Goal: Check status

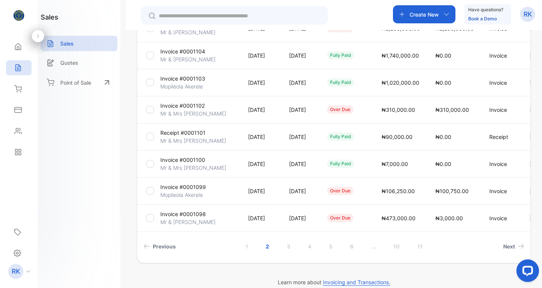
scroll to position [196, 0]
click at [192, 211] on p "Invoice #0001098" at bounding box center [183, 214] width 46 height 8
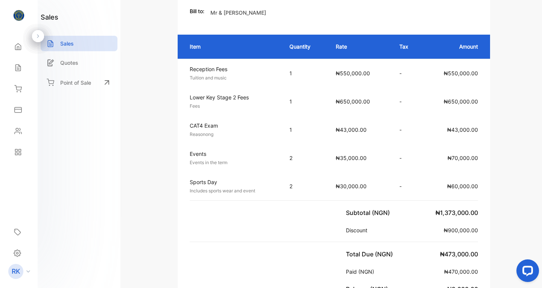
scroll to position [145, 0]
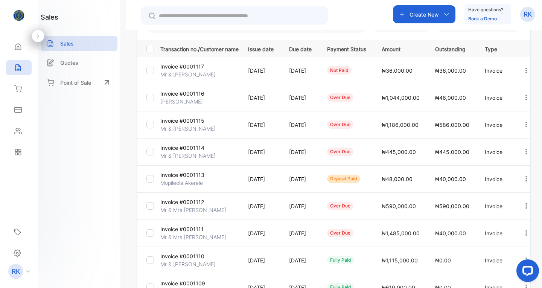
scroll to position [101, 0]
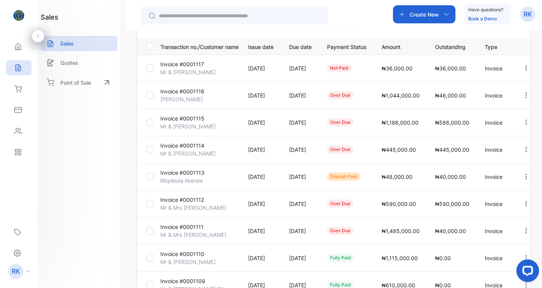
click at [182, 151] on p "Mr & [PERSON_NAME]" at bounding box center [187, 153] width 55 height 8
